Goal: Navigation & Orientation: Find specific page/section

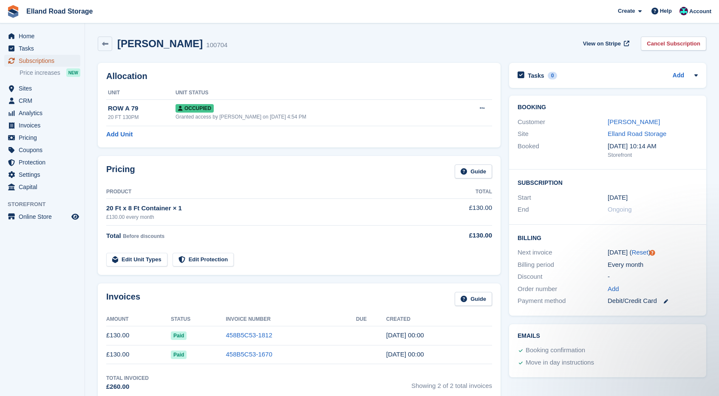
click at [47, 62] on span "Subscriptions" at bounding box center [44, 61] width 51 height 12
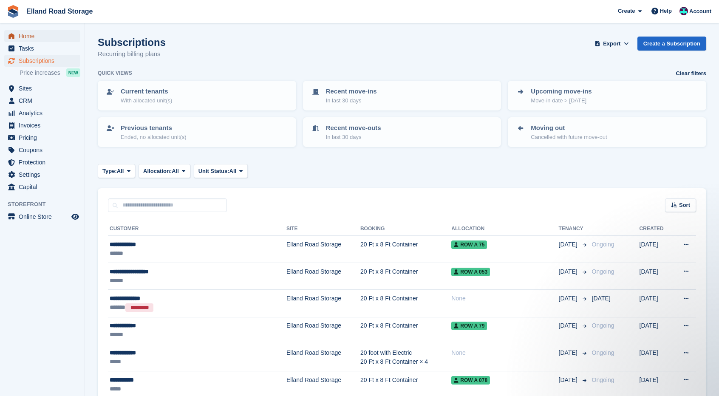
click at [38, 38] on span "Home" at bounding box center [44, 36] width 51 height 12
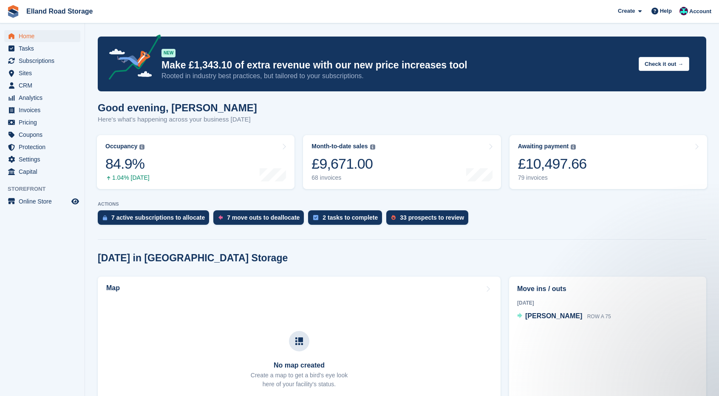
click at [298, 134] on turbo-frame "Occupancy The percentage of all currently allocated units in terms of area. Inc…" at bounding box center [196, 162] width 206 height 62
